Goal: Information Seeking & Learning: Check status

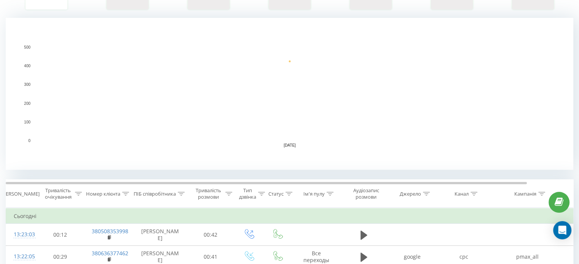
scroll to position [150, 0]
click at [180, 193] on icon at bounding box center [181, 193] width 7 height 4
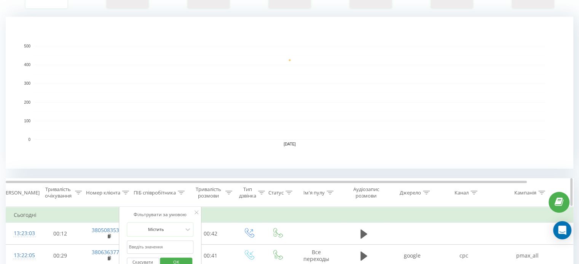
scroll to position [197, 0]
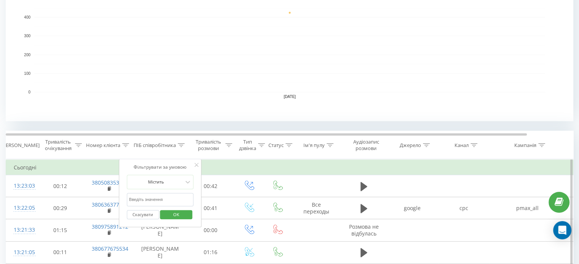
click at [169, 200] on input "text" at bounding box center [160, 199] width 67 height 13
type input "шуст"
click at [177, 214] on span "OK" at bounding box center [175, 215] width 21 height 12
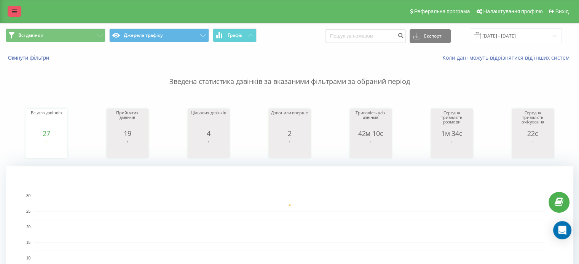
click at [14, 15] on link at bounding box center [15, 11] width 14 height 11
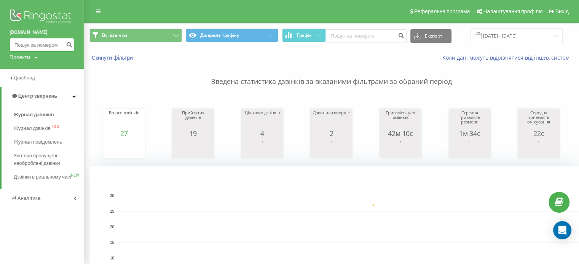
click at [23, 38] on input at bounding box center [42, 45] width 65 height 14
paste input "380967787377"
type input "380967787377"
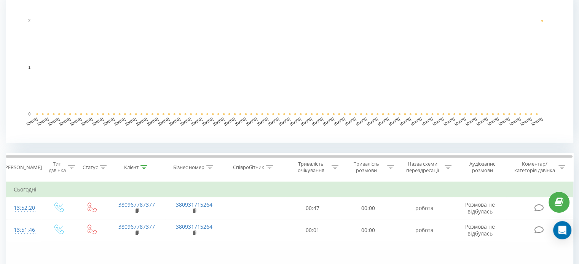
scroll to position [176, 0]
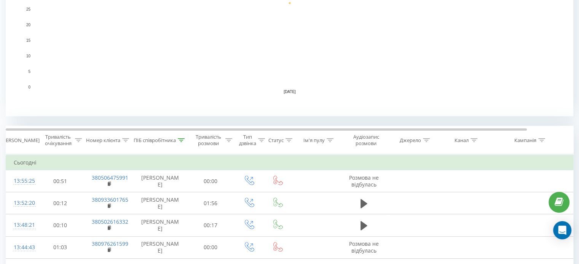
scroll to position [205, 0]
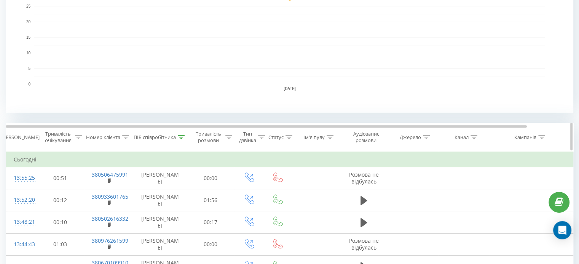
click at [183, 138] on div at bounding box center [181, 137] width 7 height 6
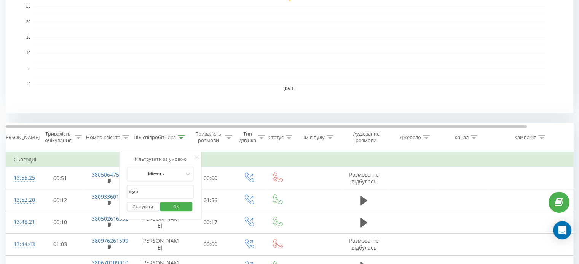
click at [135, 191] on input "шуст" at bounding box center [160, 191] width 67 height 13
click button "OK" at bounding box center [176, 207] width 32 height 10
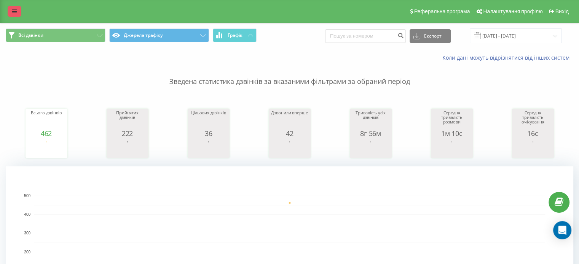
click at [10, 12] on link at bounding box center [15, 11] width 14 height 11
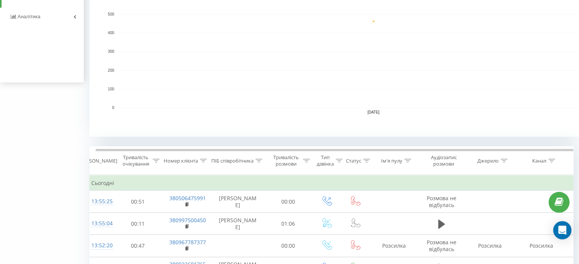
scroll to position [197, 0]
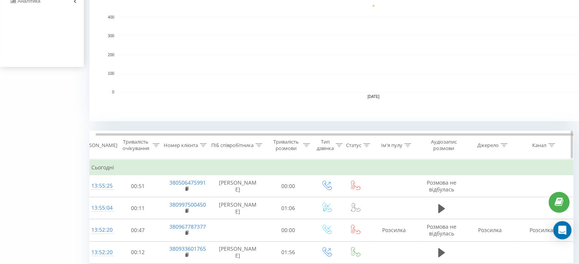
click at [202, 146] on icon at bounding box center [203, 145] width 7 height 4
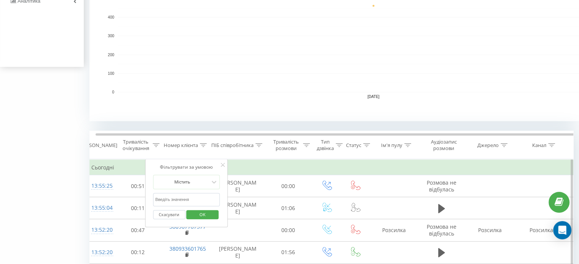
click at [175, 198] on input "text" at bounding box center [186, 199] width 67 height 13
paste input "380662253943"
type input "380662253943"
click at [196, 213] on span "OK" at bounding box center [202, 215] width 21 height 12
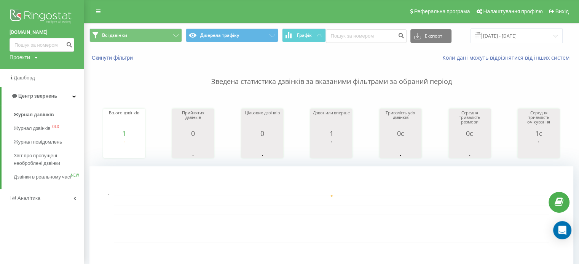
click at [92, 82] on p "Зведена статистика дзвінків за вказаними фільтрами за обраний період" at bounding box center [331, 74] width 484 height 25
click at [154, 105] on div "Всього дзвінків 1 date totalCalls 22.08.25 1 22.08.25 Прийнятих дзвінків 0 date…" at bounding box center [331, 126] width 484 height 65
click at [100, 12] on icon at bounding box center [98, 11] width 5 height 5
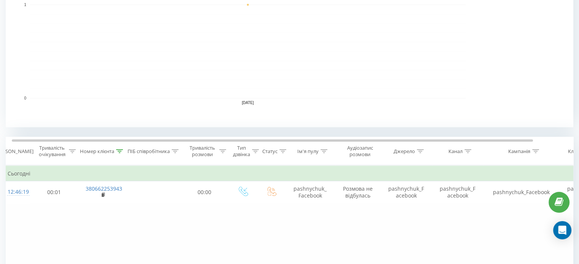
scroll to position [192, 0]
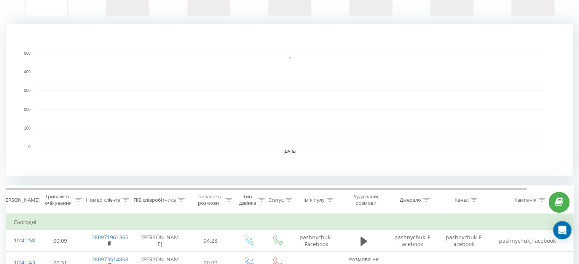
scroll to position [257, 0]
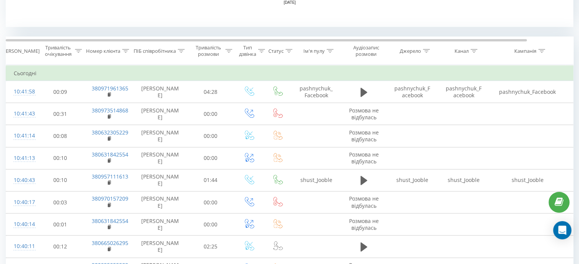
scroll to position [292, 0]
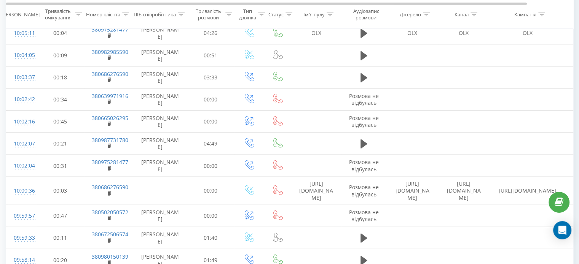
scroll to position [2355, 0]
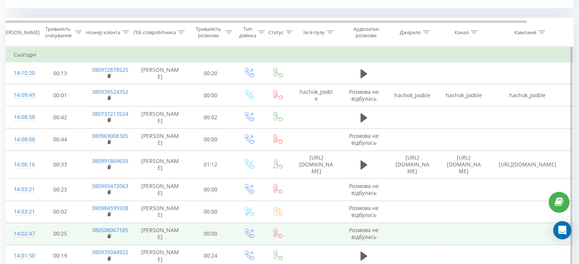
scroll to position [309, 0]
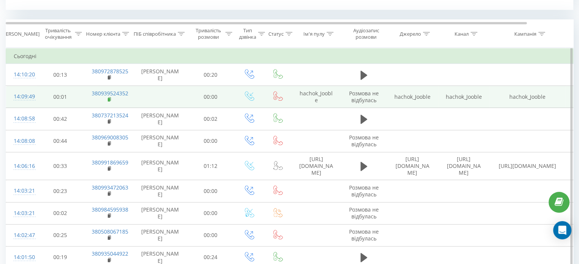
click at [110, 100] on rect at bounding box center [109, 99] width 2 height 3
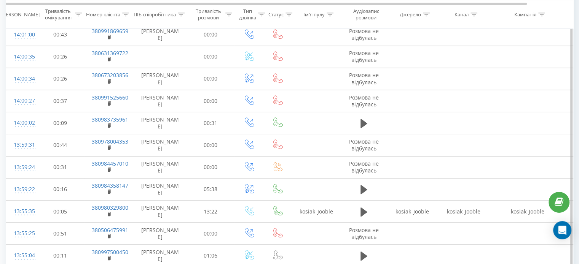
scroll to position [655, 0]
